Goal: Contribute content: Contribute content

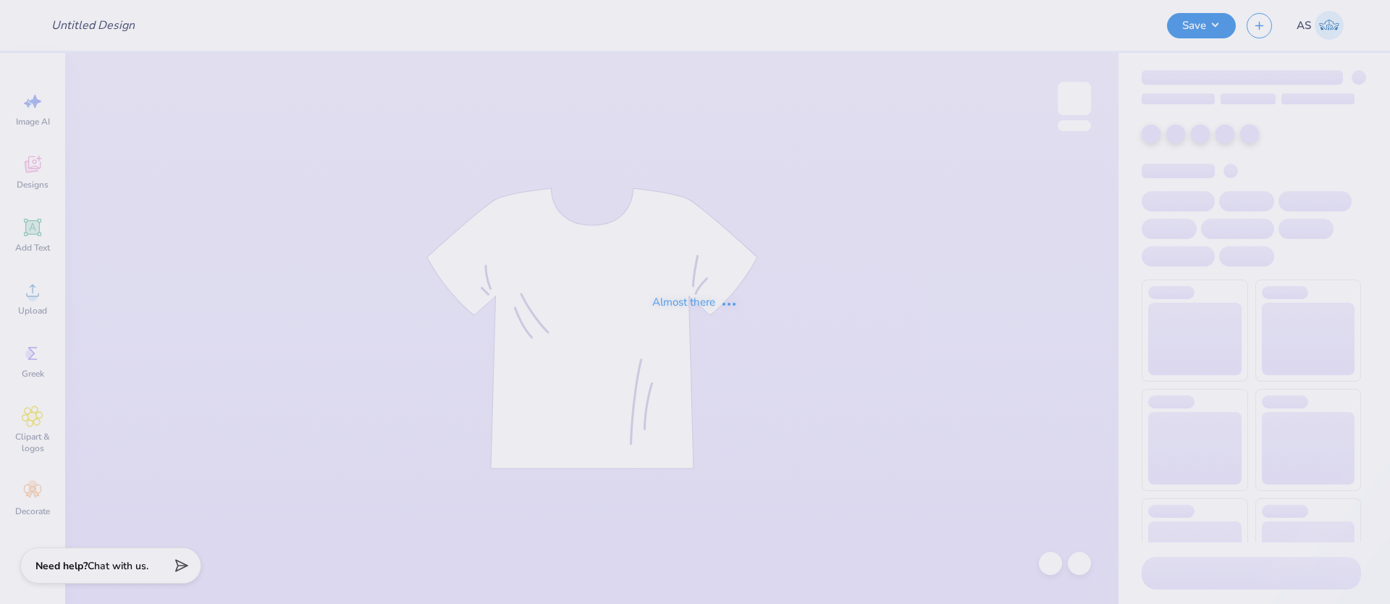
type input "NSSLHA merch"
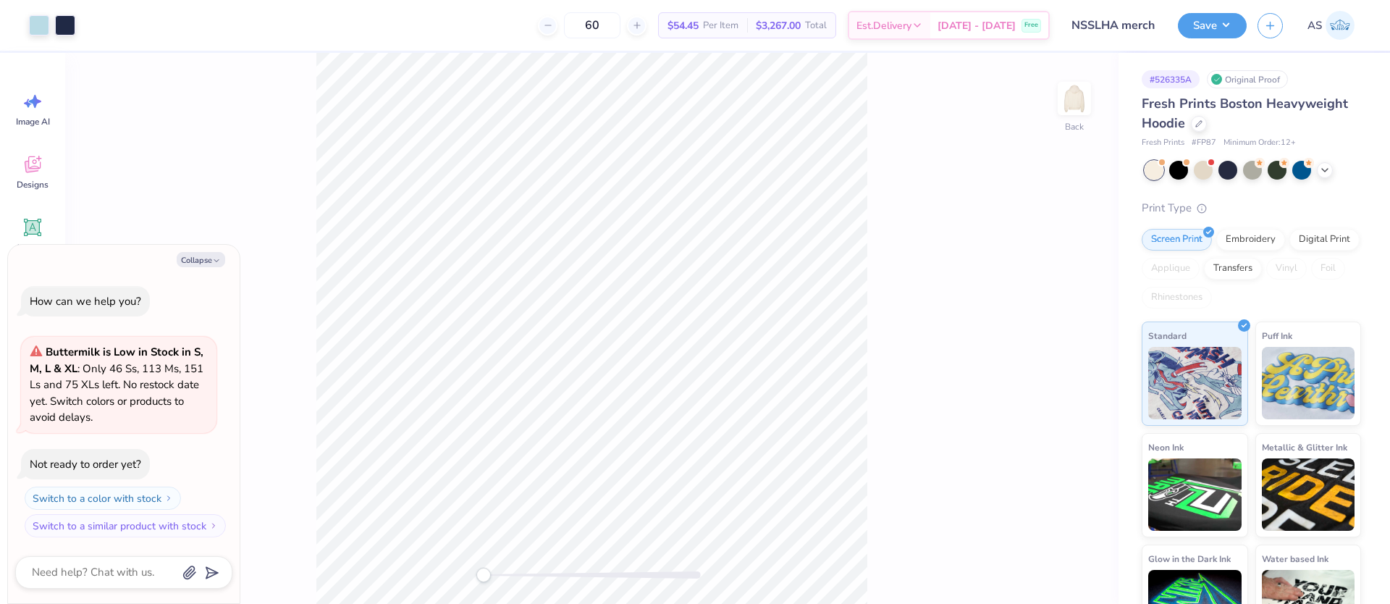
type textarea "x"
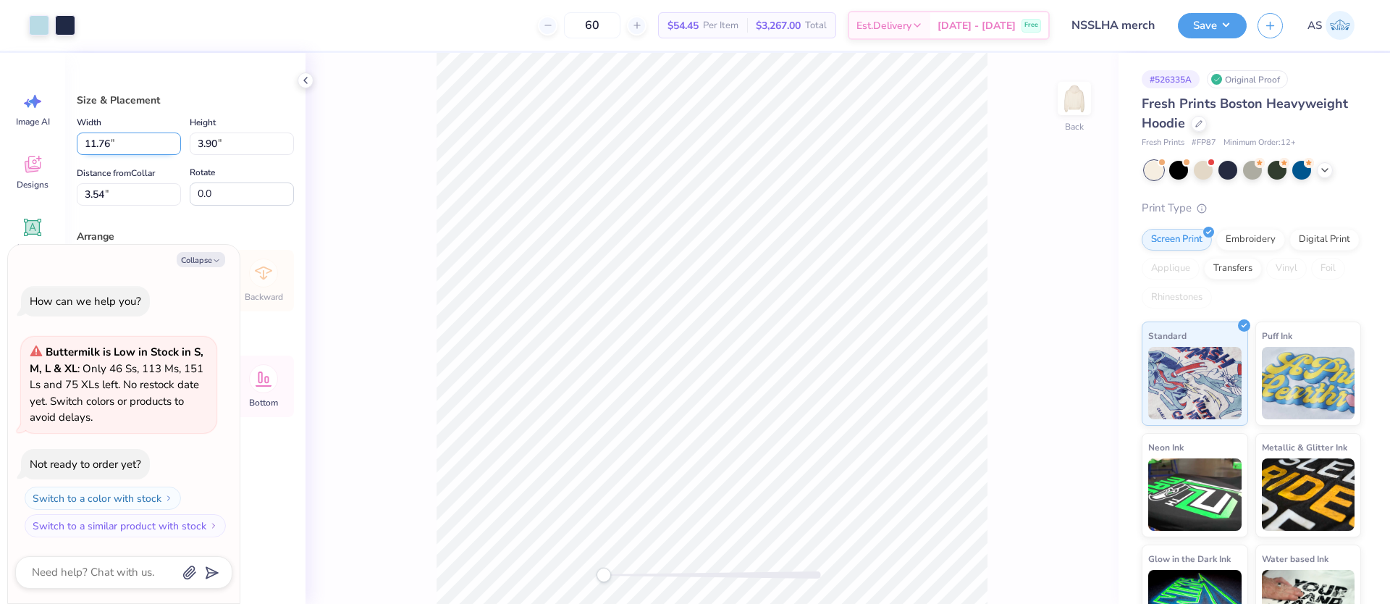
drag, startPoint x: 111, startPoint y: 143, endPoint x: 91, endPoint y: 140, distance: 19.8
click at [91, 140] on input "11.76" at bounding box center [129, 144] width 104 height 22
type input "12"
type textarea "x"
type input "12.00"
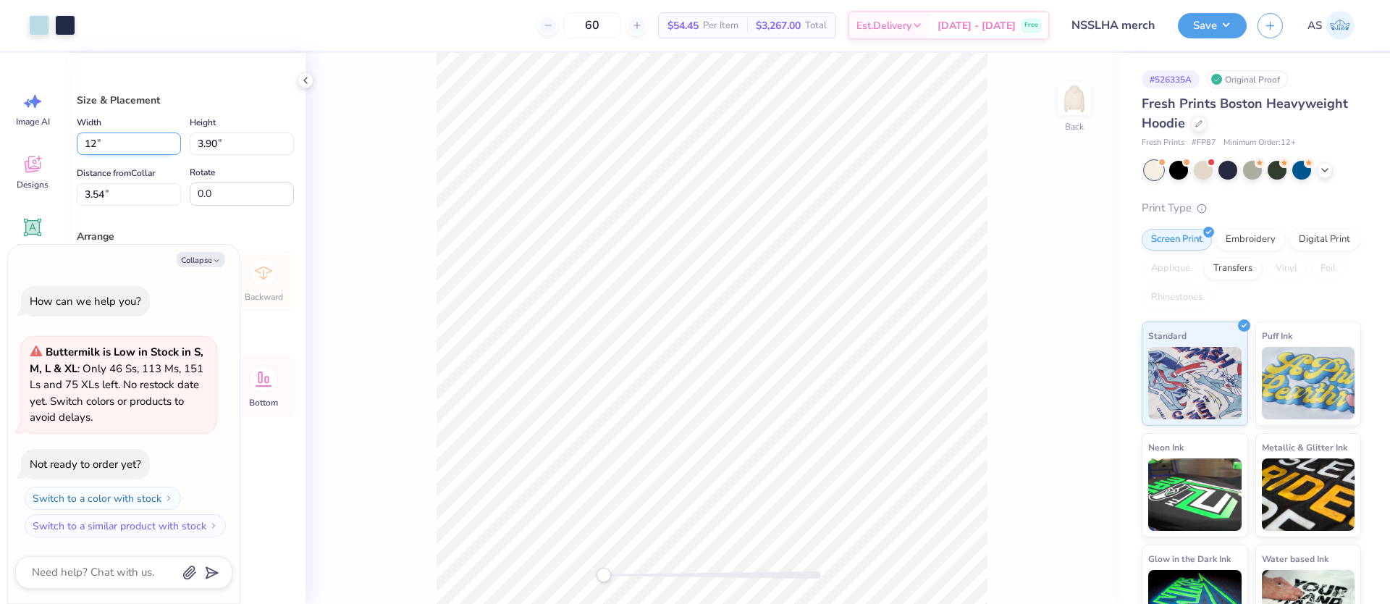
type input "3.98"
type input "3.50"
click at [211, 262] on button "Collapse" at bounding box center [201, 259] width 49 height 15
type textarea "x"
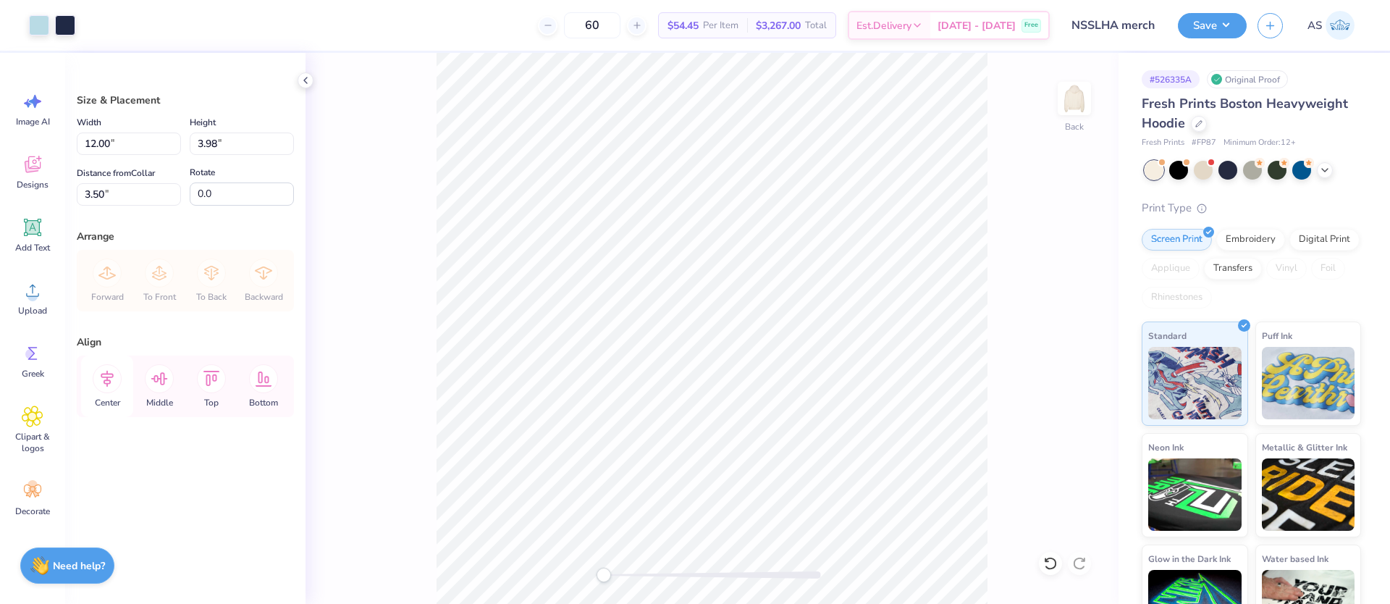
click at [111, 377] on icon at bounding box center [107, 379] width 13 height 17
click at [108, 382] on icon at bounding box center [107, 378] width 29 height 29
click at [101, 196] on input "3.50" at bounding box center [129, 194] width 104 height 22
type input "3.00"
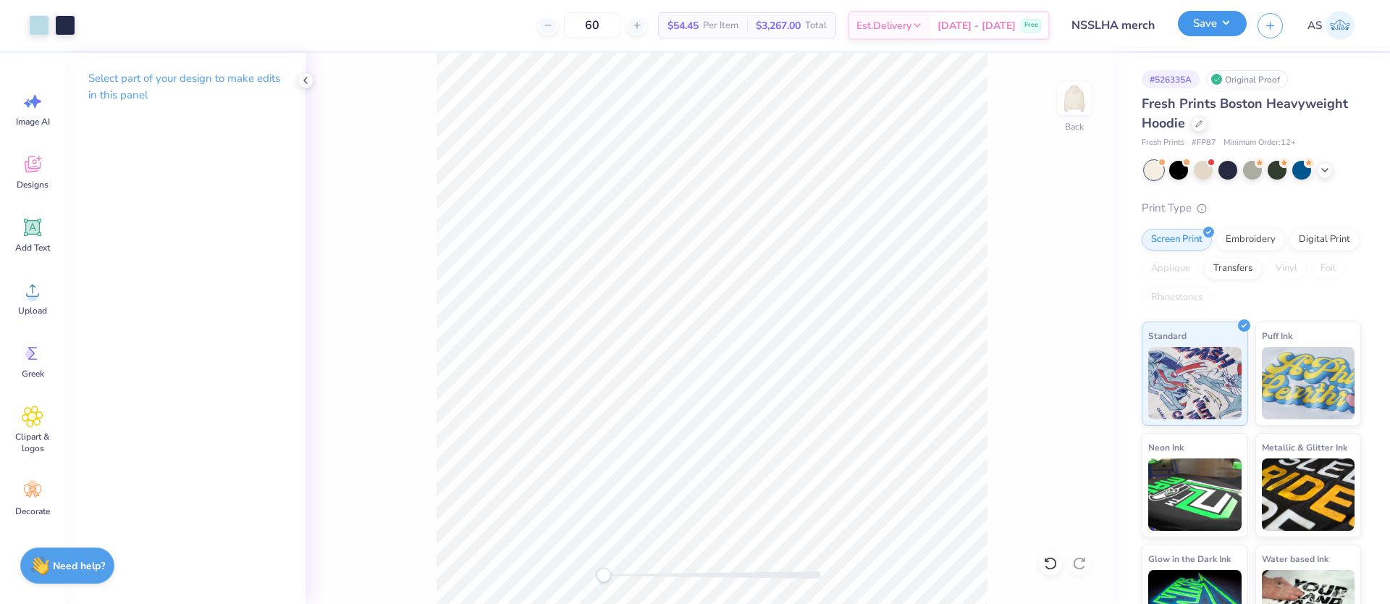
click at [1230, 33] on button "Save" at bounding box center [1212, 23] width 69 height 25
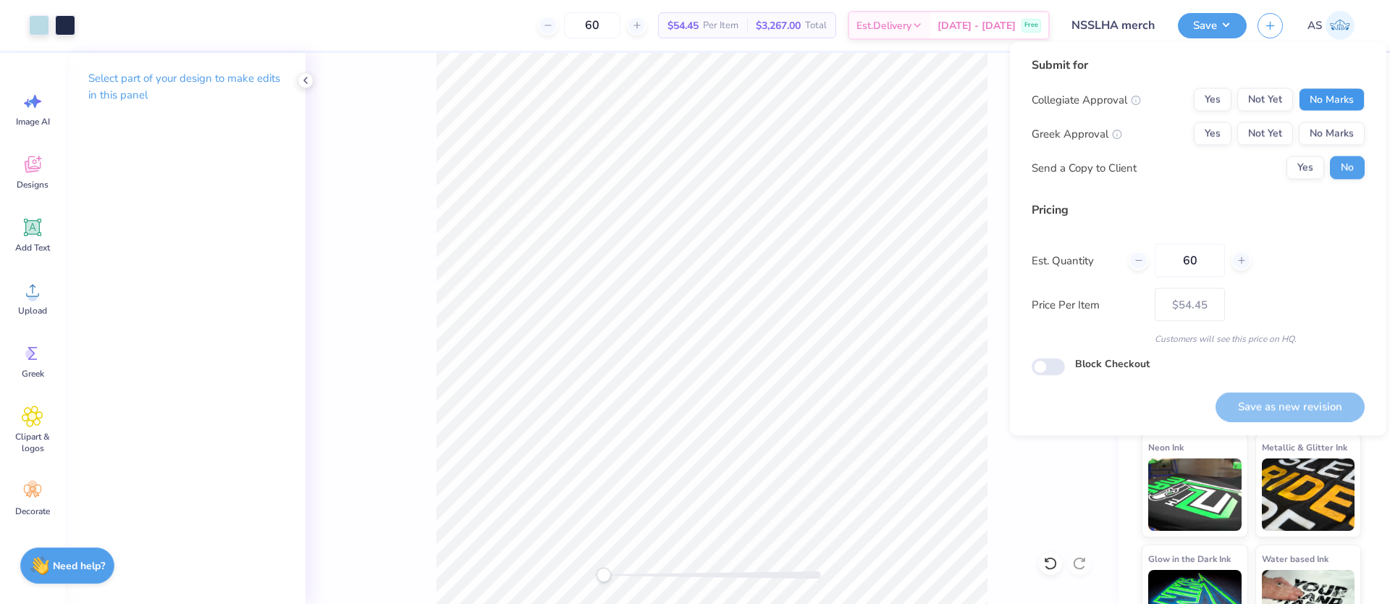
click at [1318, 96] on button "No Marks" at bounding box center [1332, 99] width 66 height 23
click at [1316, 135] on button "No Marks" at bounding box center [1332, 133] width 66 height 23
click at [1295, 398] on button "Save as new revision" at bounding box center [1290, 407] width 149 height 30
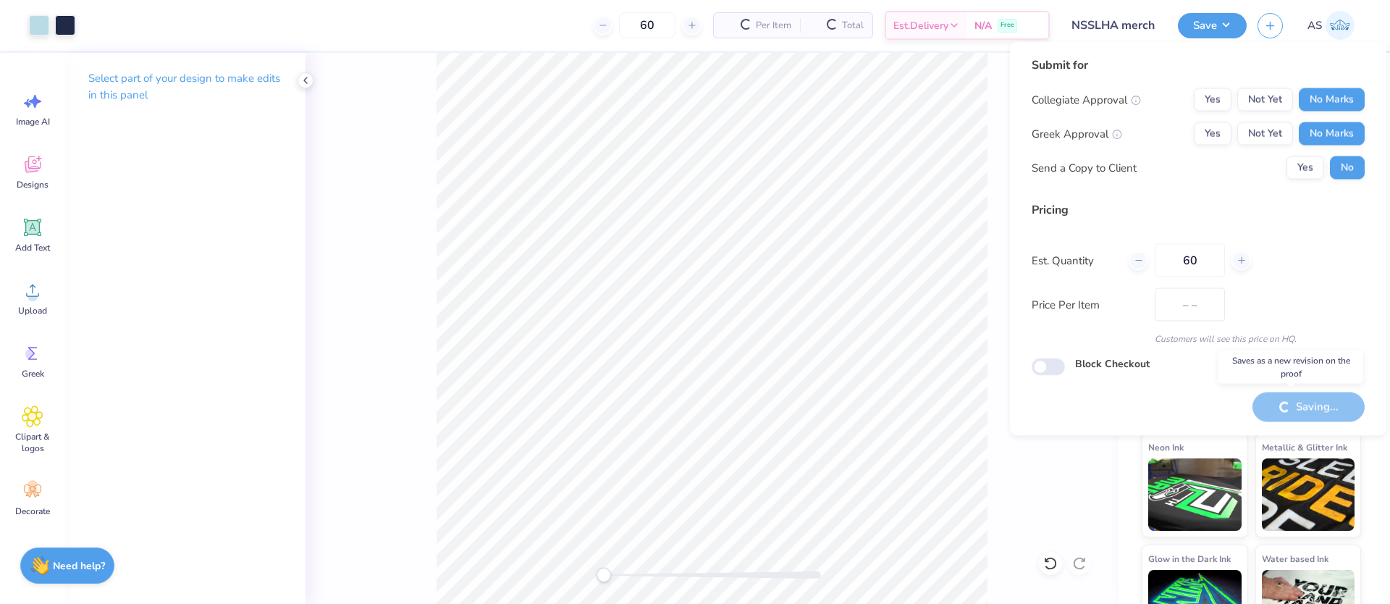
type input "$54.45"
